Goal: Communication & Community: Share content

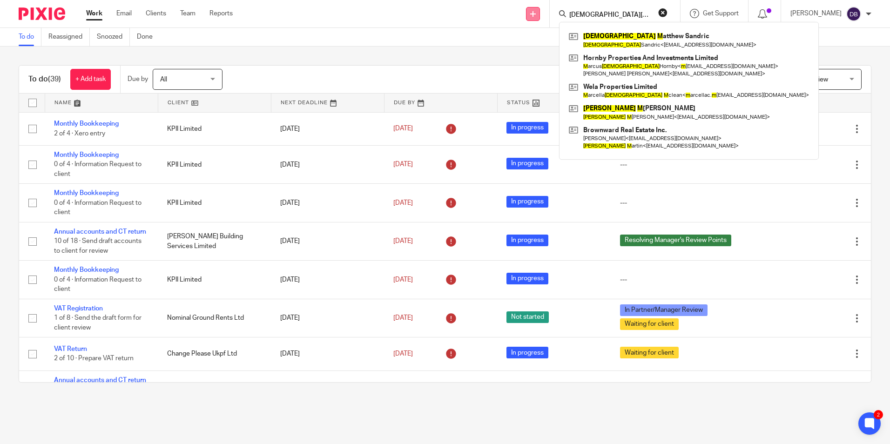
scroll to position [372, 0]
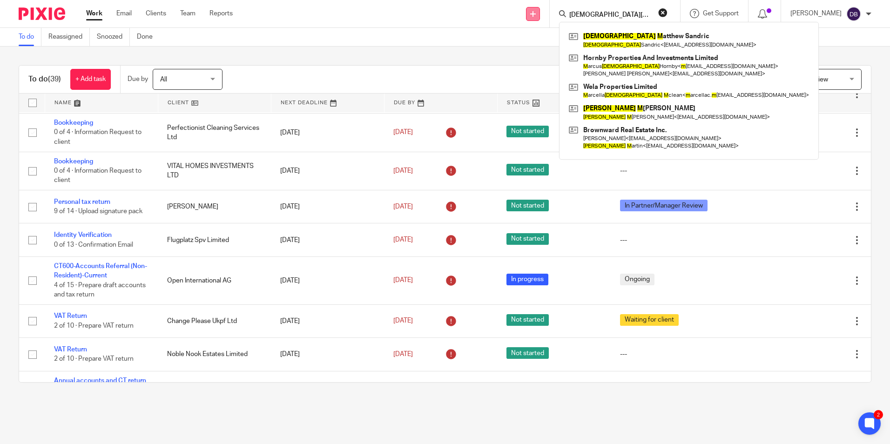
drag, startPoint x: 0, startPoint y: 0, endPoint x: 535, endPoint y: 11, distance: 535.4
click at [535, 11] on div "Send new email Create task Add client christian m Christian M atthew Sandric Ch…" at bounding box center [568, 13] width 643 height 27
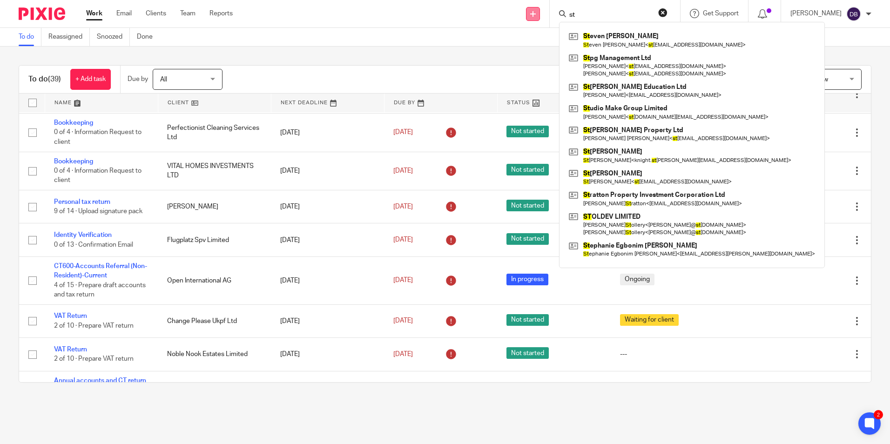
type input "s"
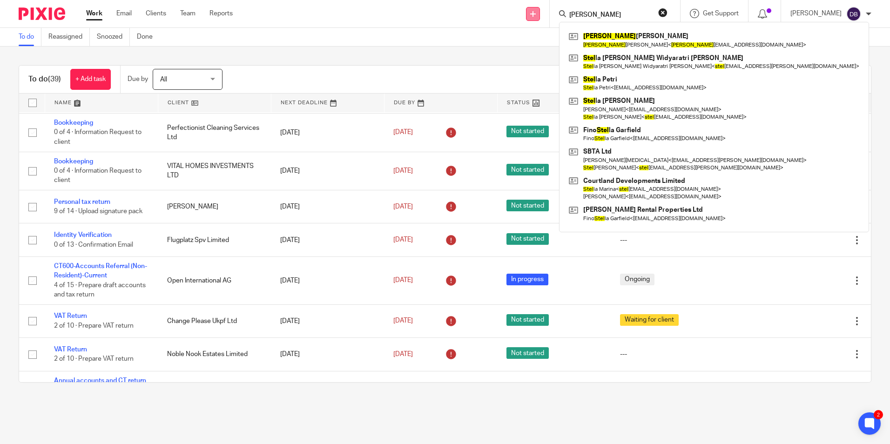
type input "estelle"
click button "submit" at bounding box center [0, 0] width 0 height 0
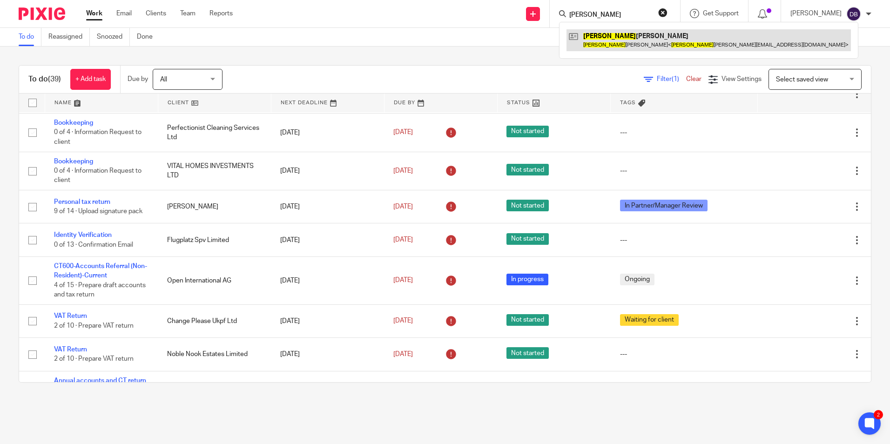
click at [597, 32] on link at bounding box center [708, 39] width 284 height 21
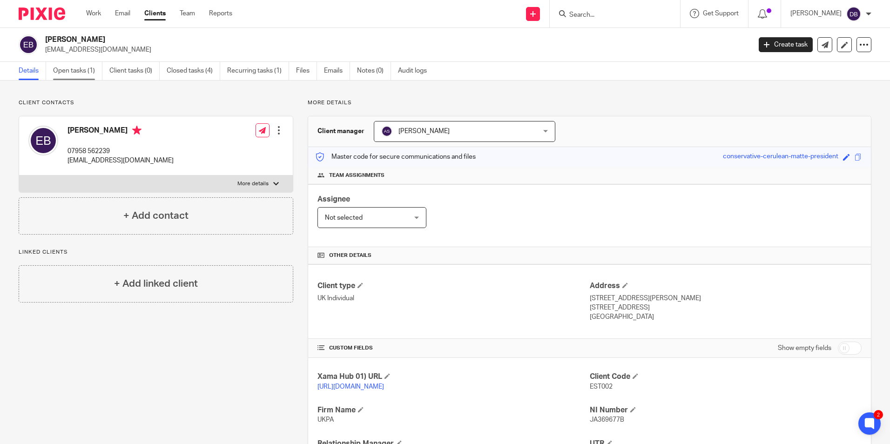
drag, startPoint x: 69, startPoint y: 71, endPoint x: 74, endPoint y: 74, distance: 5.4
click at [69, 71] on link "Open tasks (1)" at bounding box center [77, 71] width 49 height 18
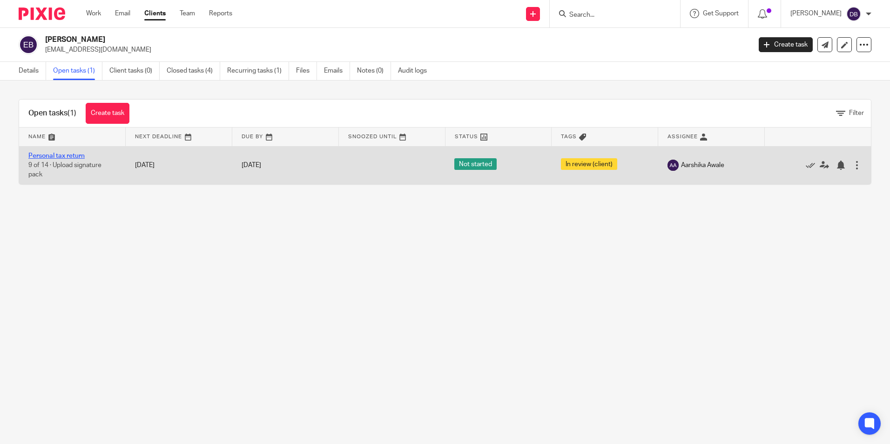
click at [62, 155] on link "Personal tax return" at bounding box center [56, 156] width 56 height 7
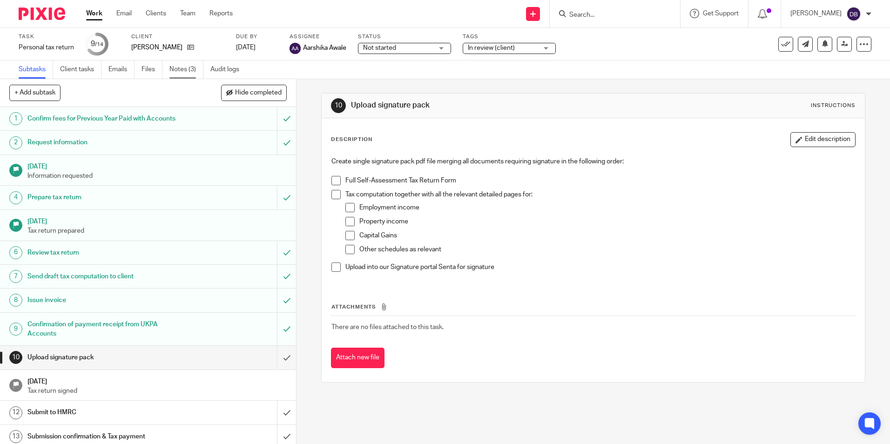
click at [178, 69] on link "Notes (3)" at bounding box center [186, 70] width 34 height 18
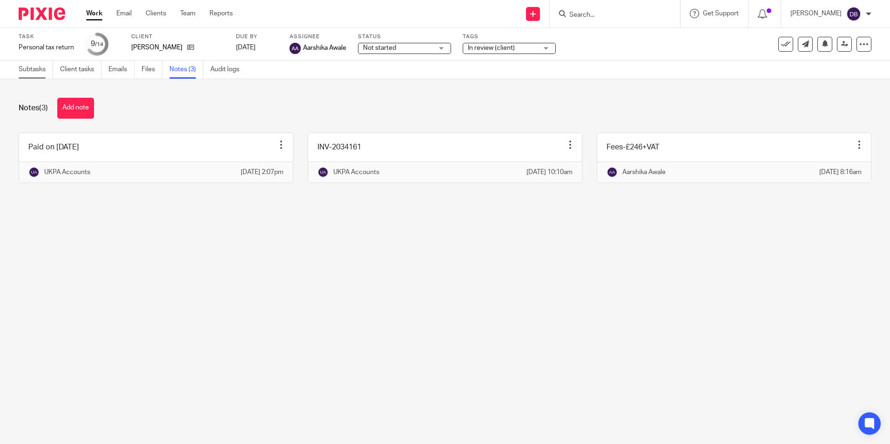
click at [42, 71] on link "Subtasks" at bounding box center [36, 70] width 34 height 18
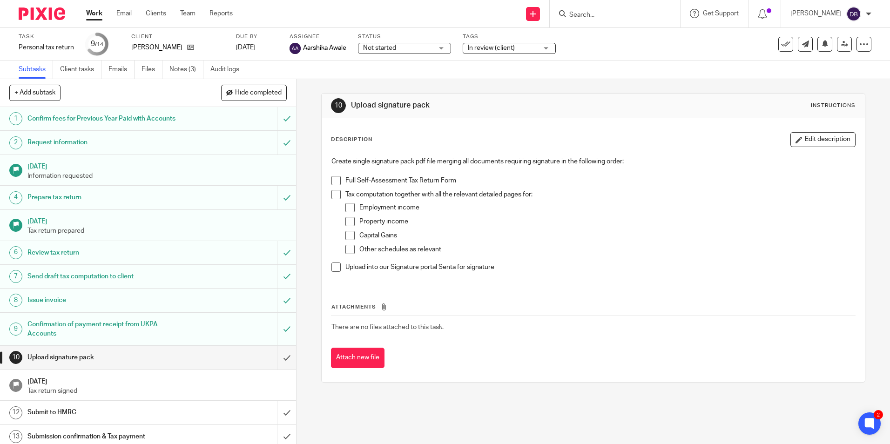
click at [615, 14] on input "Search" at bounding box center [610, 15] width 84 height 8
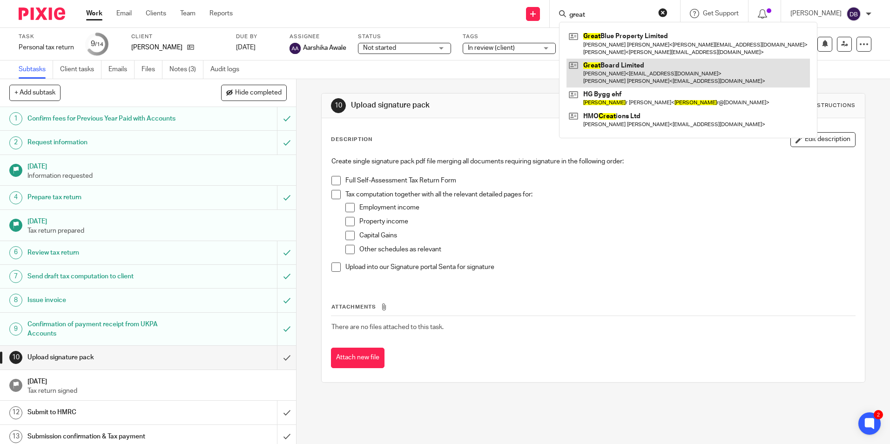
type input "great"
click at [607, 73] on link at bounding box center [687, 73] width 243 height 29
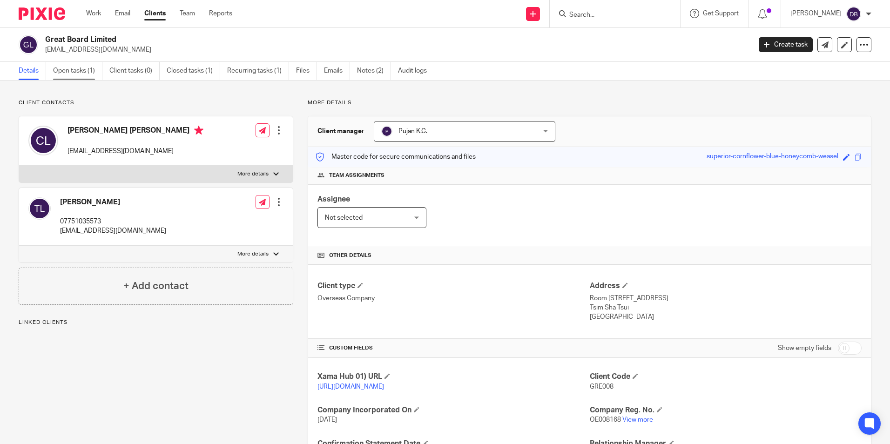
click at [75, 74] on link "Open tasks (1)" at bounding box center [77, 71] width 49 height 18
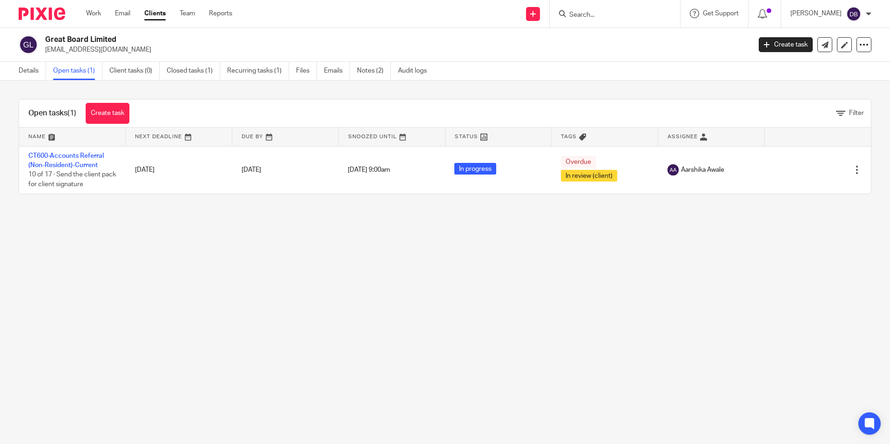
click at [56, 160] on td "CT600-Accounts Referral (Non-Resident)-Current 10 of 17 · Send the client pack …" at bounding box center [72, 169] width 107 height 47
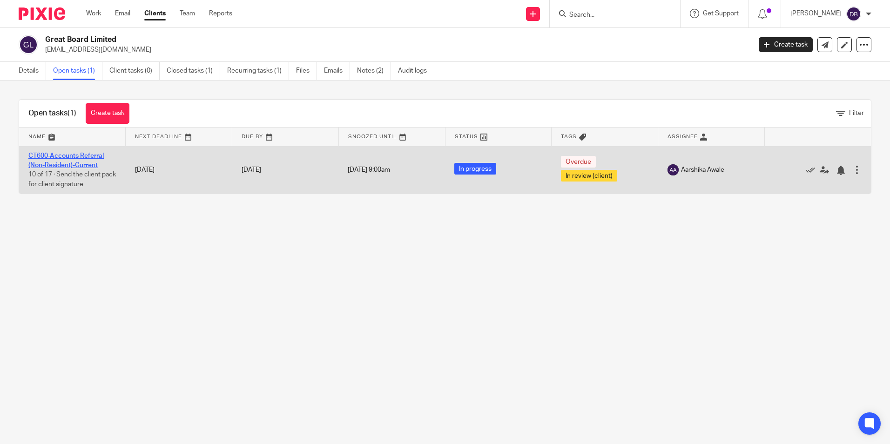
click at [63, 158] on link "CT600-Accounts Referral (Non-Resident)-Current" at bounding box center [65, 161] width 75 height 16
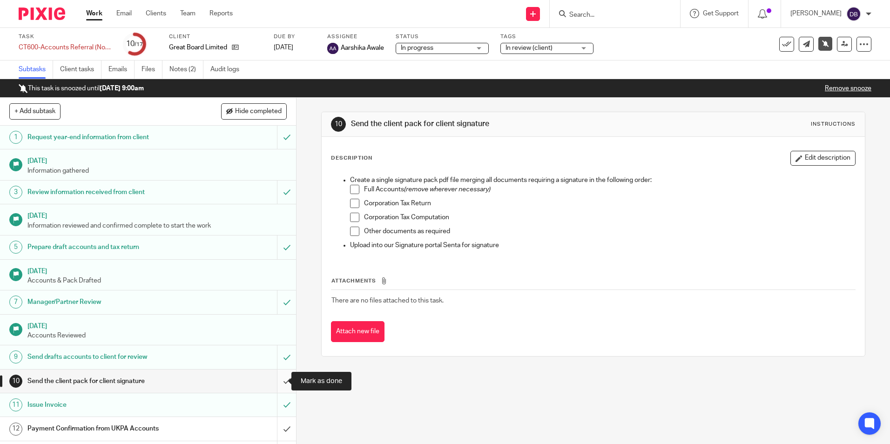
click at [276, 381] on input "submit" at bounding box center [148, 381] width 296 height 23
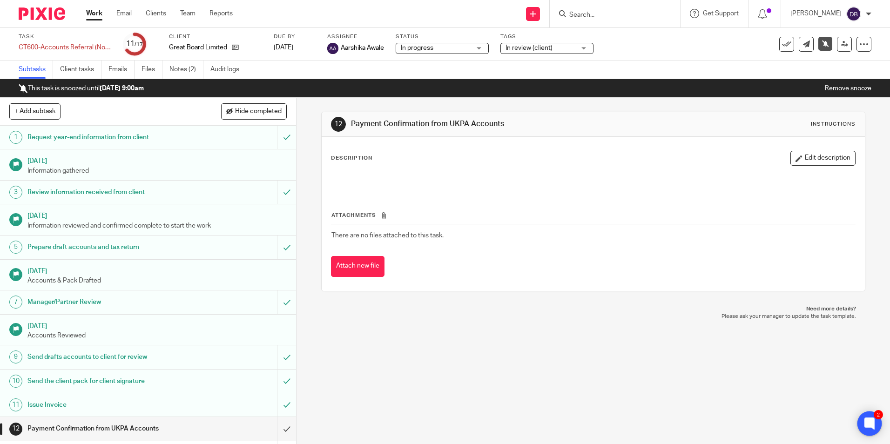
click at [869, 418] on icon at bounding box center [869, 423] width 10 height 12
click at [552, 343] on div "12 Payment Confirmation from UKPA Accounts Instructions Description Edit descri…" at bounding box center [592, 271] width 593 height 346
drag, startPoint x: 345, startPoint y: 122, endPoint x: 553, endPoint y: 261, distance: 249.7
click at [553, 261] on div "12 Payment Confirmation from UKPA Accounts Instructions Description Edit descri…" at bounding box center [593, 202] width 544 height 180
drag, startPoint x: 553, startPoint y: 261, endPoint x: 532, endPoint y: 349, distance: 90.4
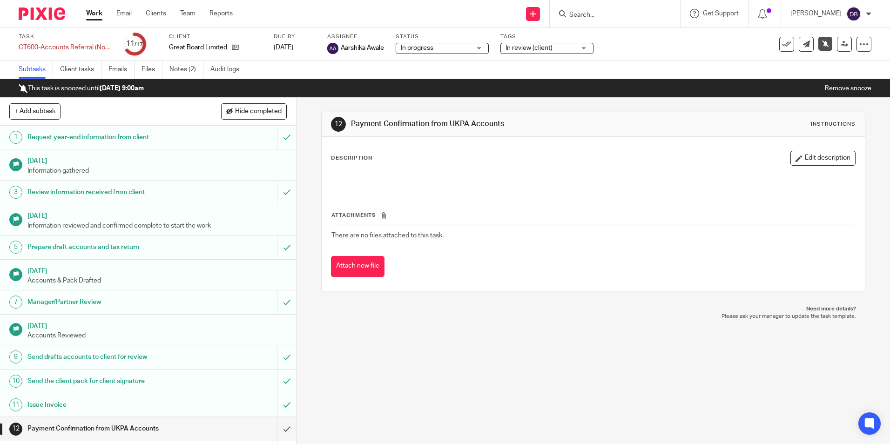
click at [532, 349] on div "12 Payment Confirmation from UKPA Accounts Instructions Description Edit descri…" at bounding box center [592, 271] width 593 height 346
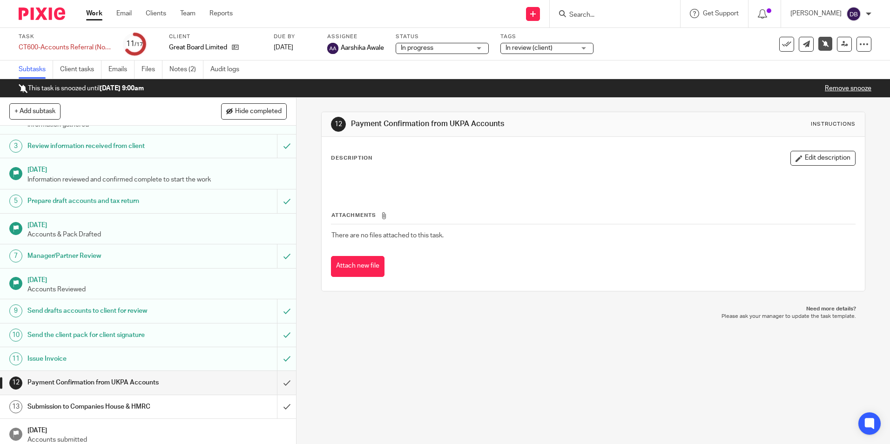
scroll to position [47, 0]
click at [202, 60] on div "Task CT600-Accounts Referral (Non-Resident)-Current Save CT600-Accounts Referra…" at bounding box center [445, 44] width 890 height 33
click at [188, 69] on link "Notes (2)" at bounding box center [186, 70] width 34 height 18
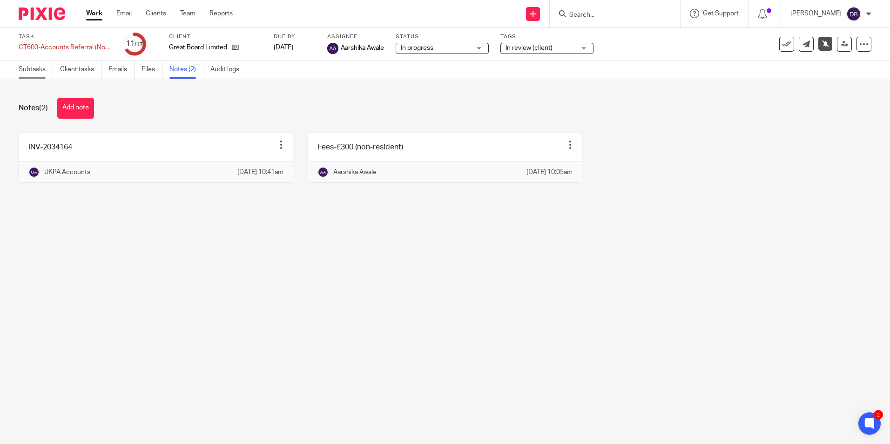
click at [44, 65] on link "Subtasks" at bounding box center [36, 70] width 34 height 18
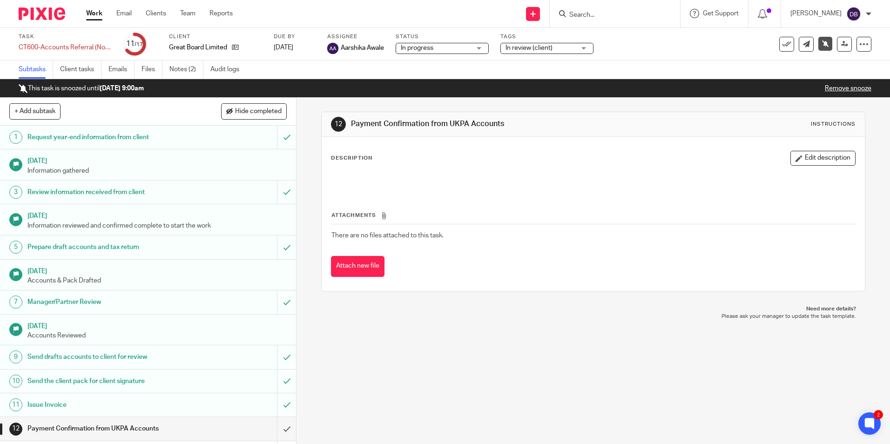
drag, startPoint x: 663, startPoint y: 353, endPoint x: 691, endPoint y: 354, distance: 28.4
click at [663, 353] on div "12 Payment Confirmation from UKPA Accounts Instructions Description Edit descri…" at bounding box center [592, 271] width 593 height 346
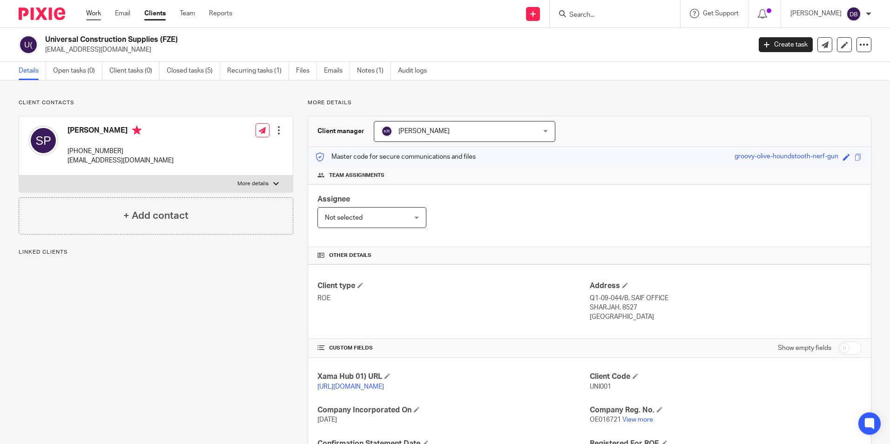
click at [98, 17] on link "Work" at bounding box center [93, 13] width 15 height 9
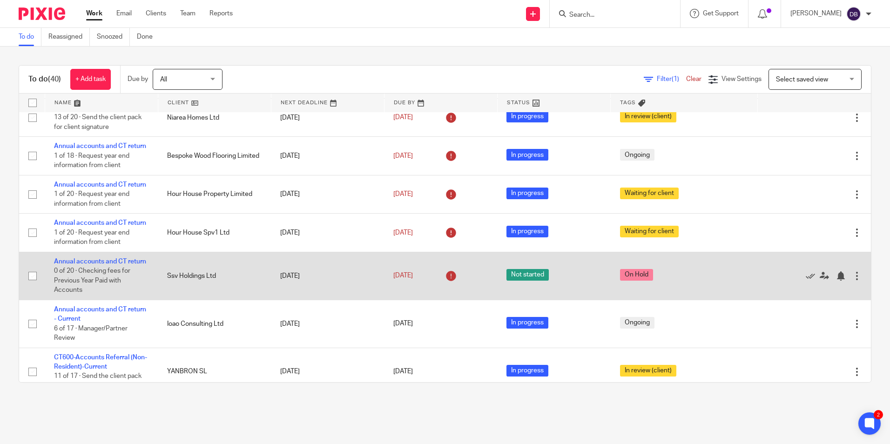
scroll to position [698, 0]
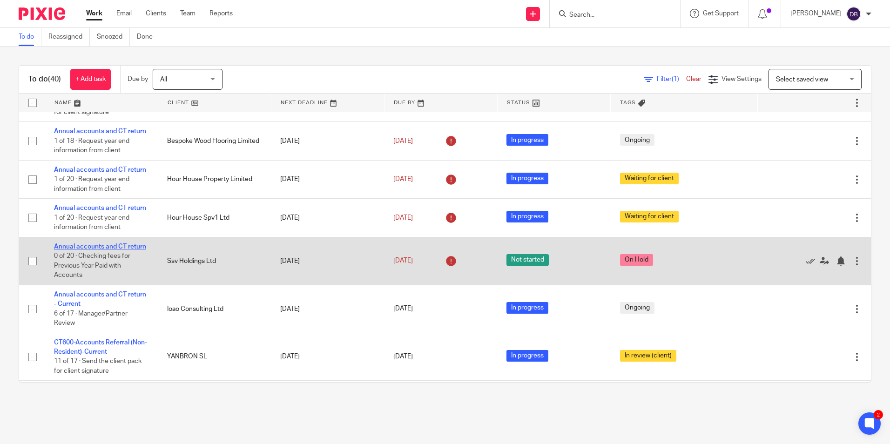
click at [68, 250] on link "Annual accounts and CT return" at bounding box center [100, 246] width 92 height 7
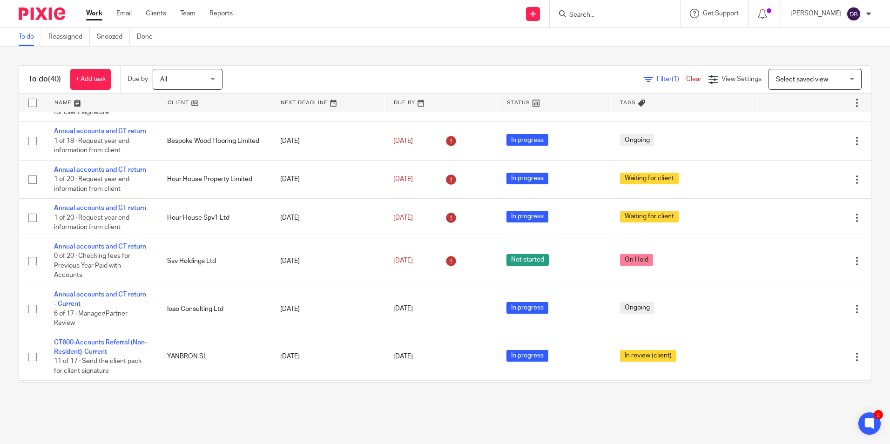
click at [586, 15] on input "Search" at bounding box center [610, 15] width 84 height 8
type input "11 turne"
click at [644, 35] on link at bounding box center [644, 43] width 157 height 29
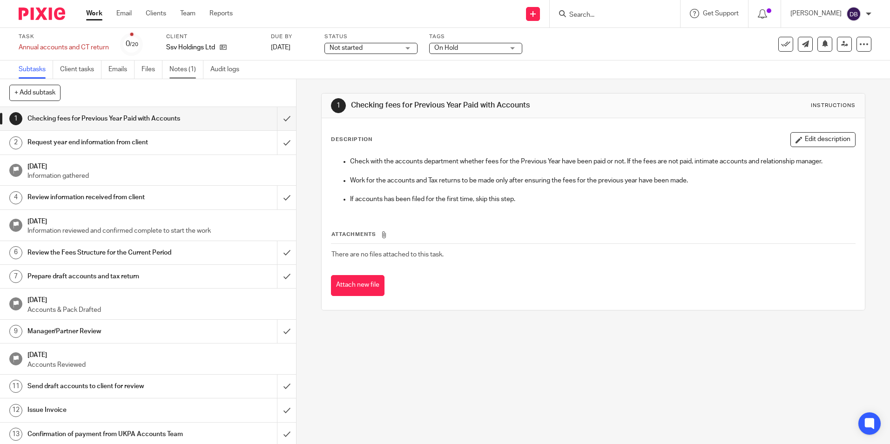
click at [181, 69] on link "Notes (1)" at bounding box center [186, 70] width 34 height 18
click at [174, 64] on link "Notes (1)" at bounding box center [186, 70] width 34 height 18
click at [278, 120] on input "submit" at bounding box center [148, 118] width 296 height 23
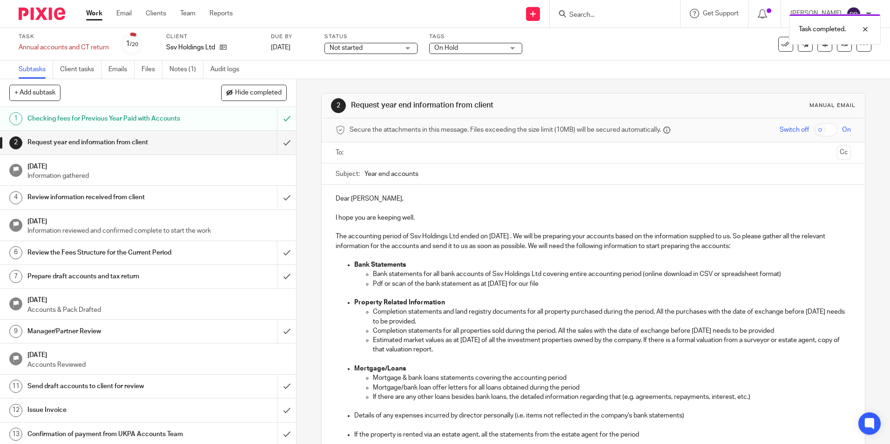
click at [361, 148] on input "text" at bounding box center [593, 153] width 480 height 11
click at [435, 181] on input "Year end accounts" at bounding box center [607, 176] width 486 height 21
click at [487, 238] on p "The accounting period of Ssv Holdings Ltd ended on 31 Mar 2025 . We will be pre…" at bounding box center [593, 243] width 515 height 19
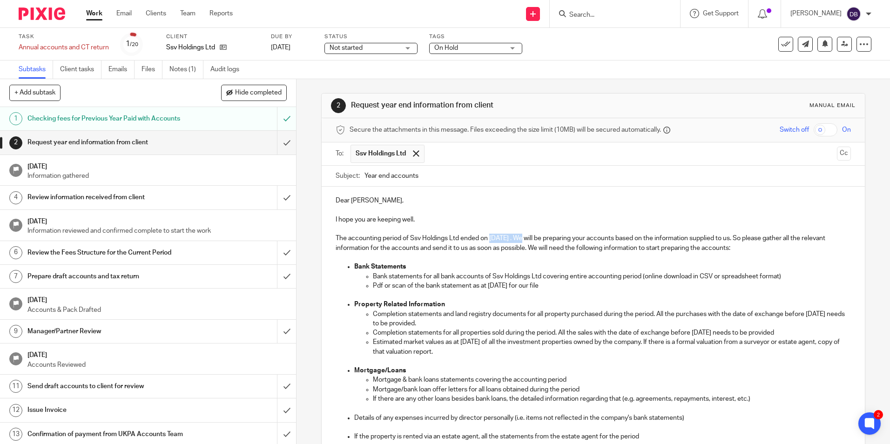
drag, startPoint x: 489, startPoint y: 236, endPoint x: 523, endPoint y: 238, distance: 34.5
click at [523, 238] on p "The accounting period of Ssv Holdings Ltd ended on 31 Mar 2025 . We will be pre…" at bounding box center [593, 243] width 515 height 19
copy p "31 Mar 2025"
click at [434, 177] on input "Year end accounts" at bounding box center [607, 176] width 486 height 21
paste input "31 Mar 2025"
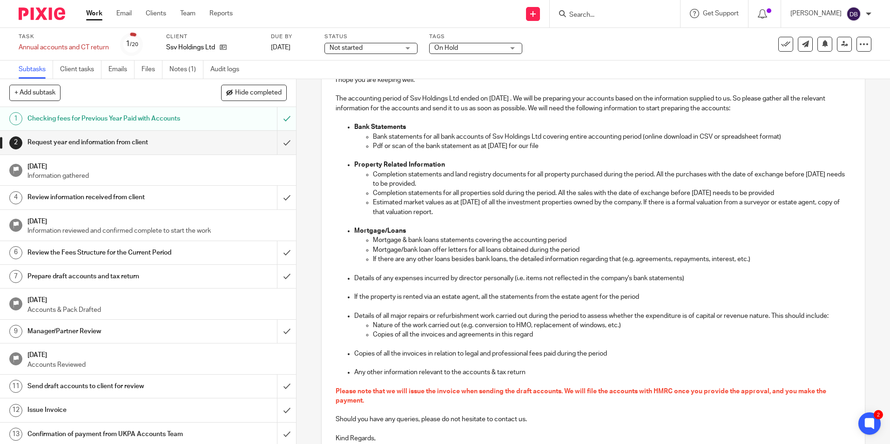
scroll to position [186, 0]
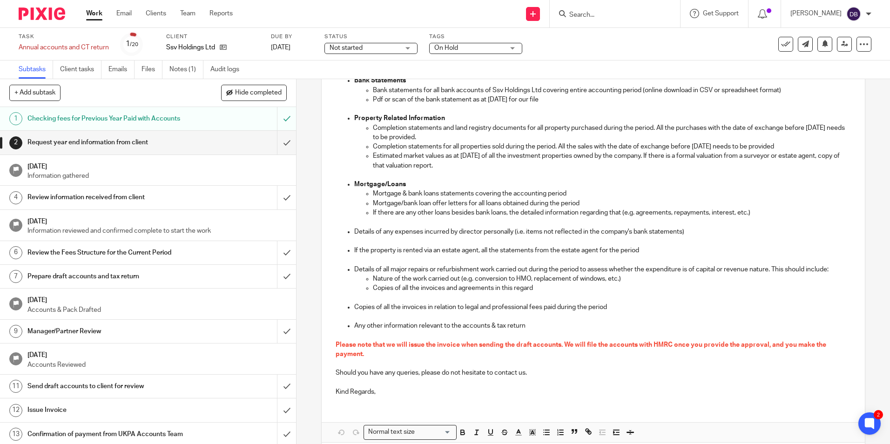
type input "Year end accounts (31 Mar 2025)- Ssv Holdings Ltd"
click at [374, 388] on p "Kind Regards," at bounding box center [593, 391] width 515 height 9
click at [383, 388] on p "Kind Regards," at bounding box center [593, 391] width 515 height 9
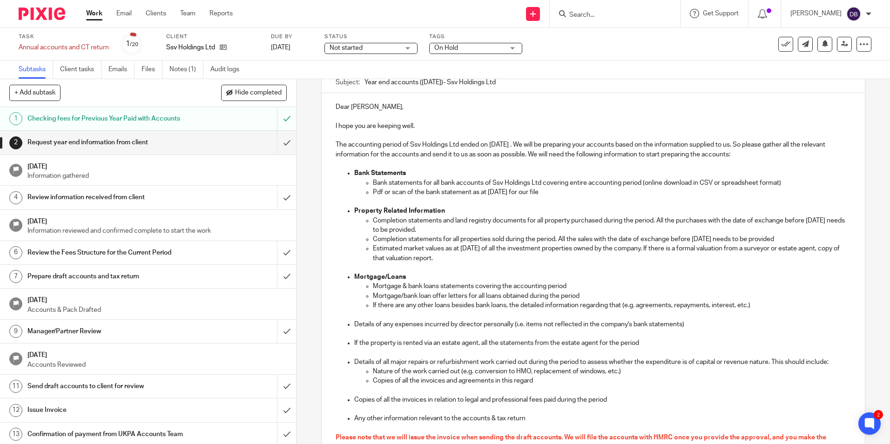
scroll to position [47, 0]
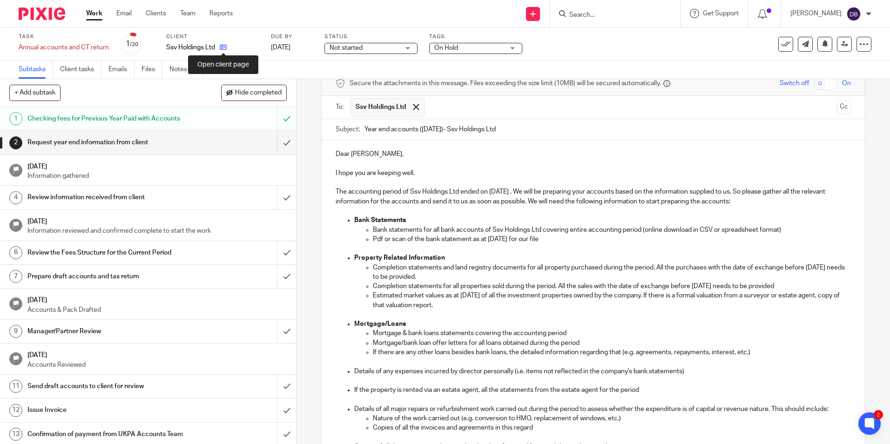
click at [223, 47] on icon at bounding box center [223, 47] width 7 height 7
click at [837, 112] on button "Cc" at bounding box center [844, 107] width 14 height 14
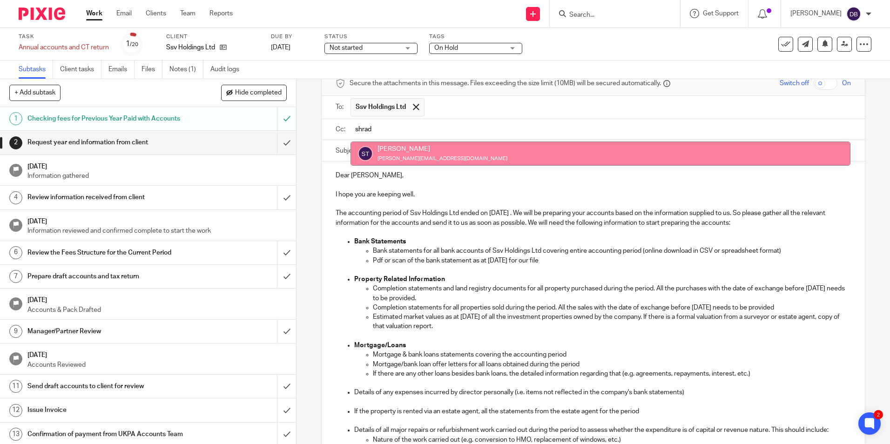
type input "shrad"
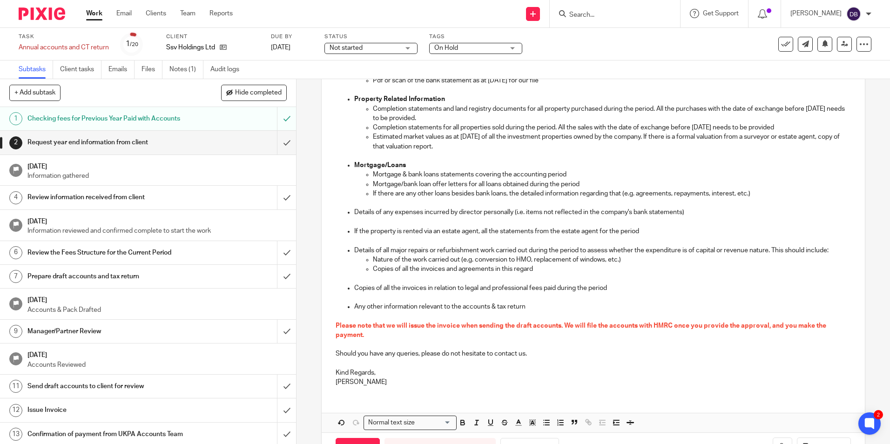
scroll to position [262, 0]
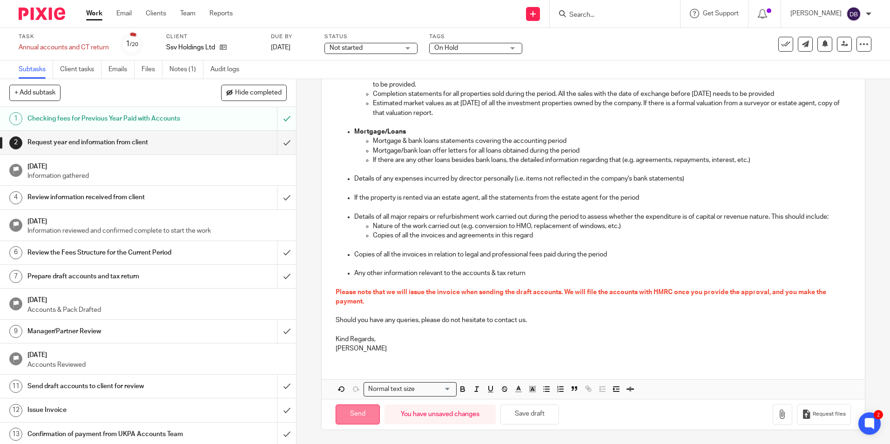
click at [340, 418] on input "Send" at bounding box center [358, 414] width 44 height 20
type input "Sent"
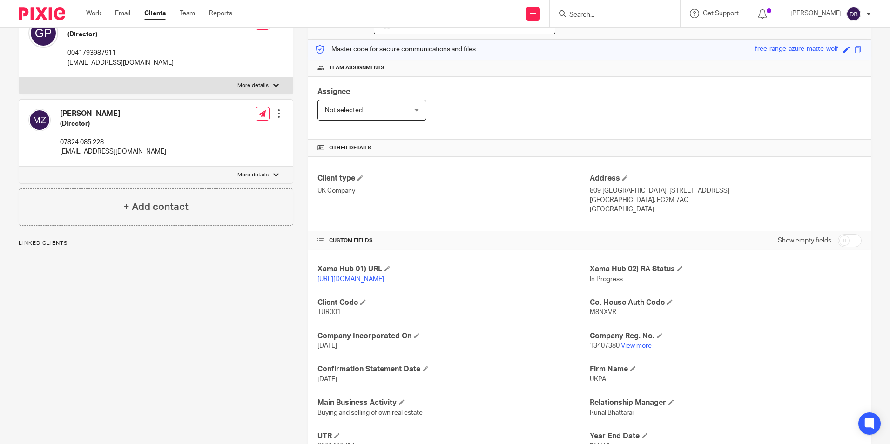
scroll to position [140, 0]
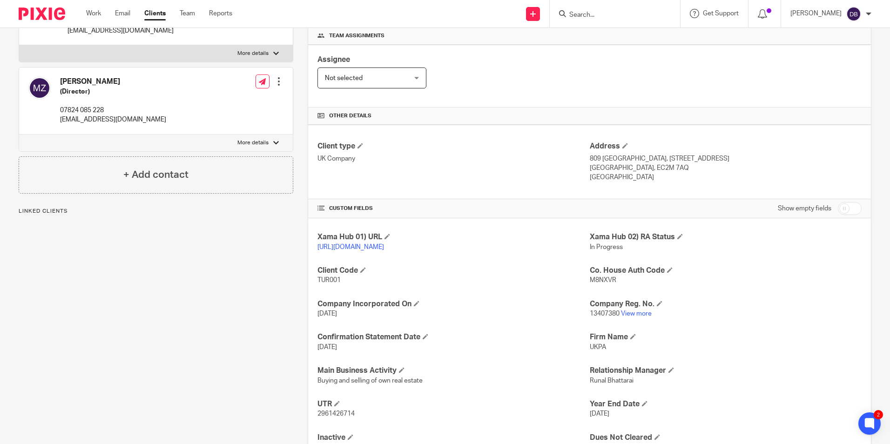
drag, startPoint x: 286, startPoint y: 265, endPoint x: 462, endPoint y: 298, distance: 179.0
click at [462, 298] on div "Client contacts [PERSON_NAME] (Director) 0041793987911 [EMAIL_ADDRESS][DOMAIN_N…" at bounding box center [437, 213] width 867 height 507
click at [471, 333] on div "Xama Hub 01) URL [URL][DOMAIN_NAME] Xama Hub 02) RA Status In Progress Client C…" at bounding box center [589, 342] width 563 height 248
